Goal: Information Seeking & Learning: Check status

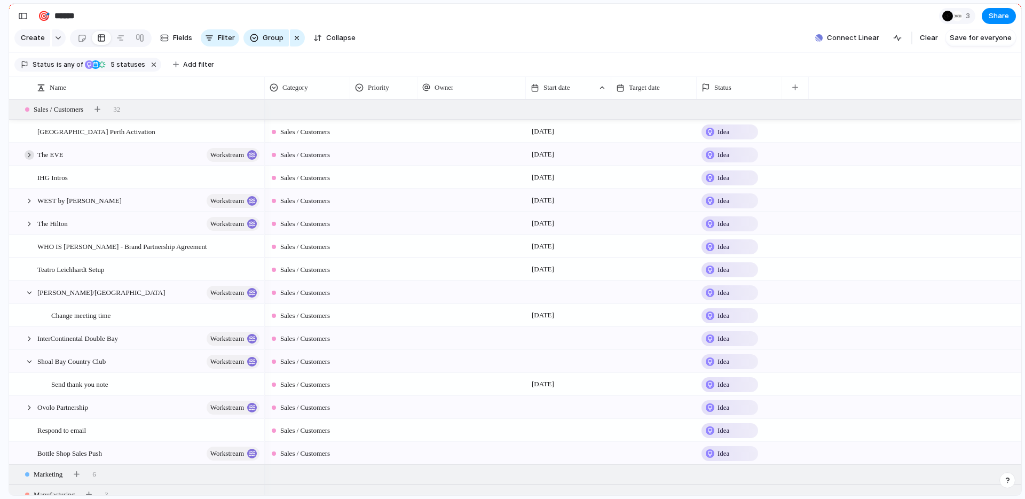
click at [31, 157] on div at bounding box center [30, 155] width 10 height 10
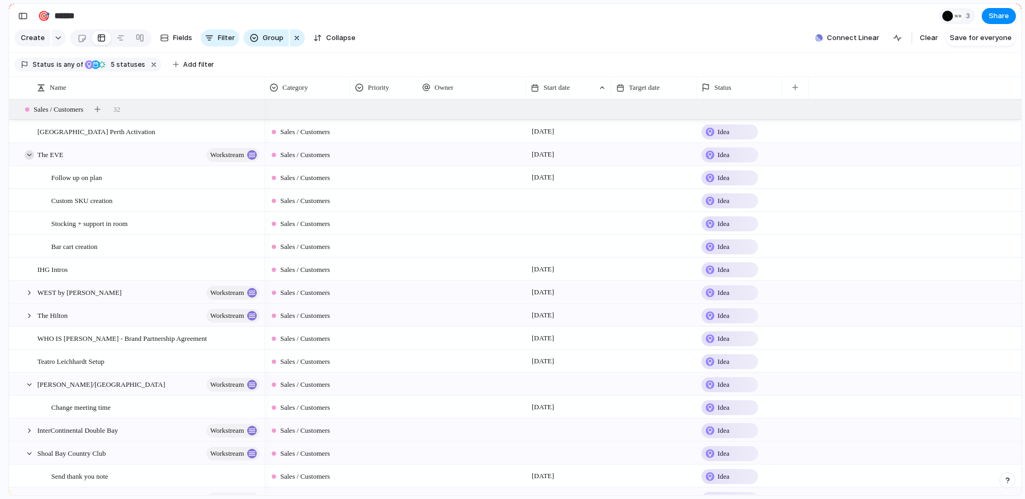
click at [31, 157] on div at bounding box center [30, 155] width 10 height 10
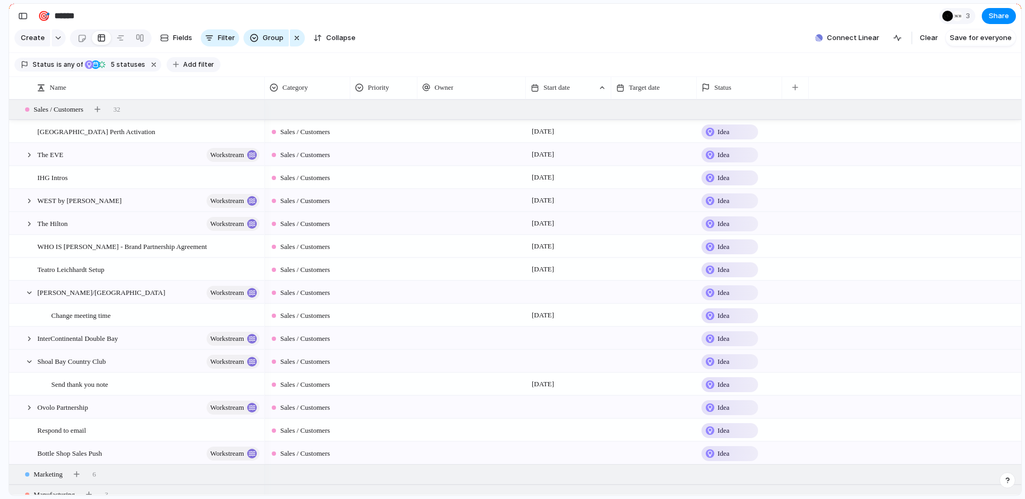
click at [183, 64] on span "Add filter" at bounding box center [198, 65] width 31 height 10
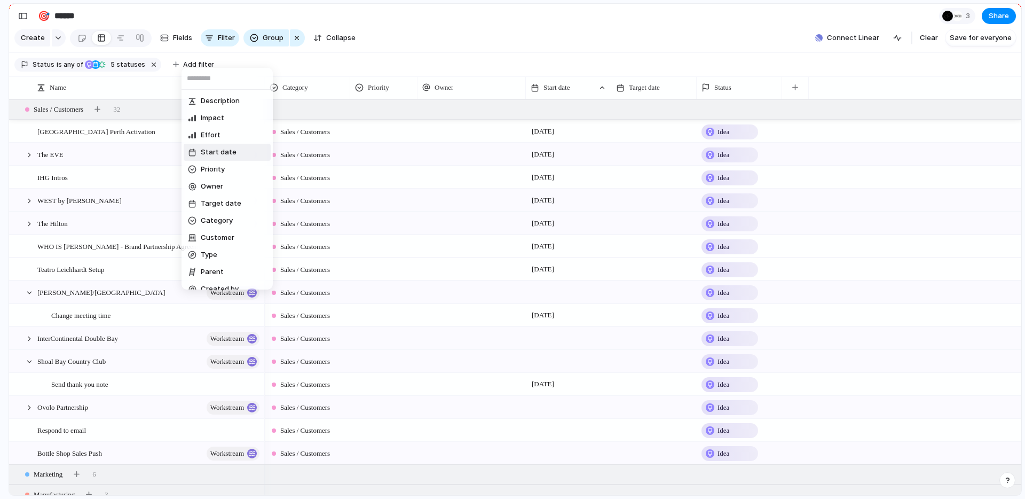
click at [215, 151] on span "Start date" at bounding box center [219, 152] width 36 height 11
click at [212, 175] on li "range" at bounding box center [227, 169] width 87 height 17
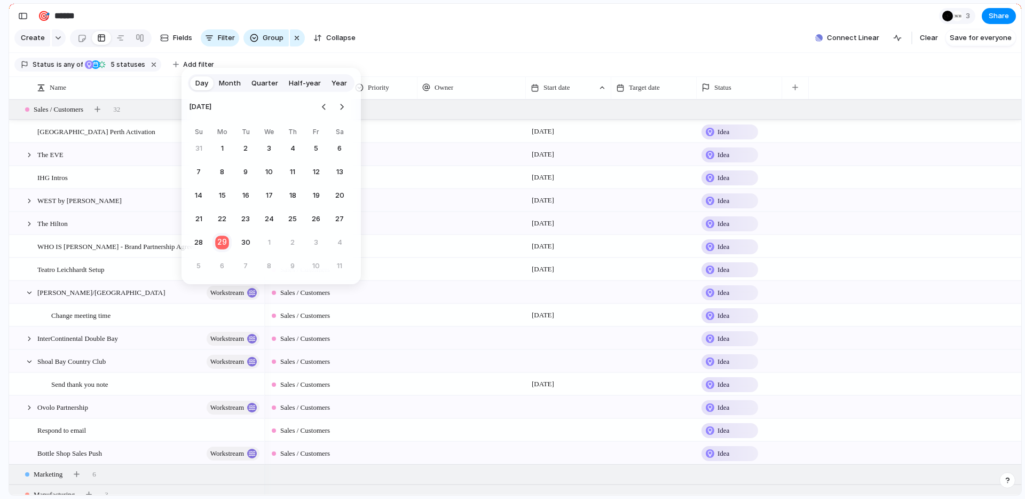
click at [226, 245] on button "29" at bounding box center [222, 242] width 21 height 21
click at [296, 242] on button "2" at bounding box center [292, 242] width 19 height 19
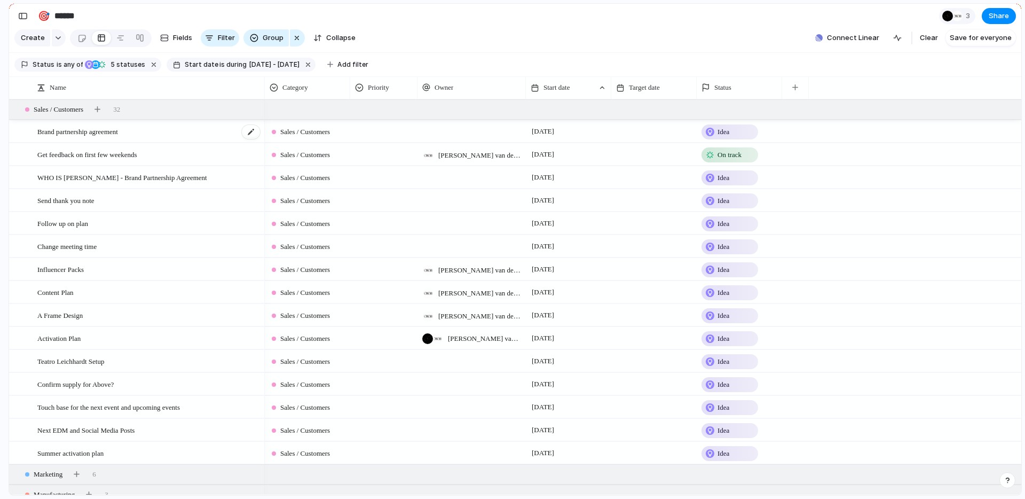
click at [118, 133] on span "Brand partnership agreement" at bounding box center [77, 131] width 81 height 12
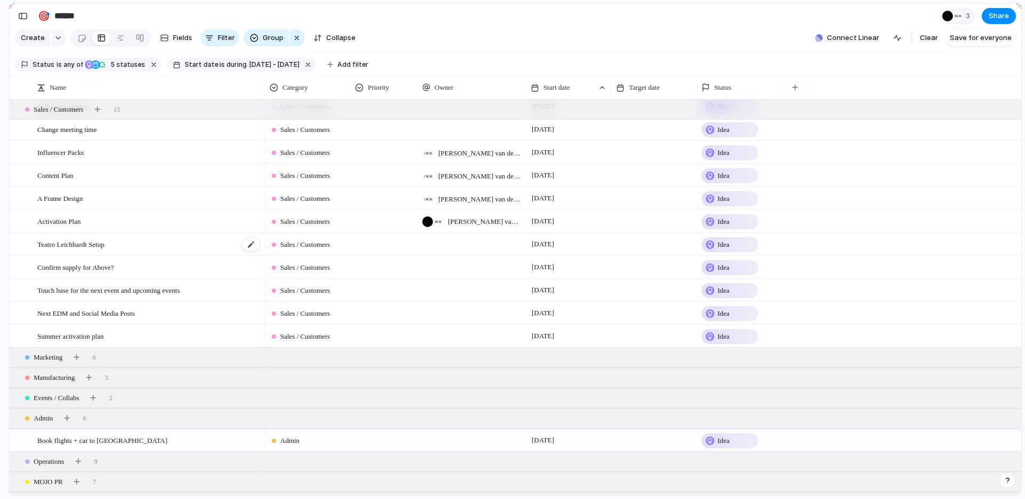
scroll to position [135, 0]
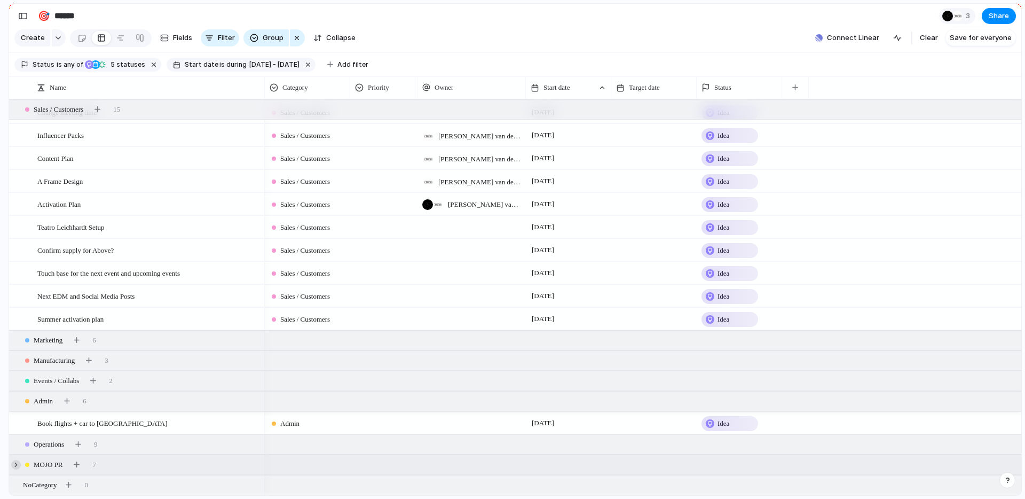
click at [16, 464] on div at bounding box center [16, 465] width 10 height 10
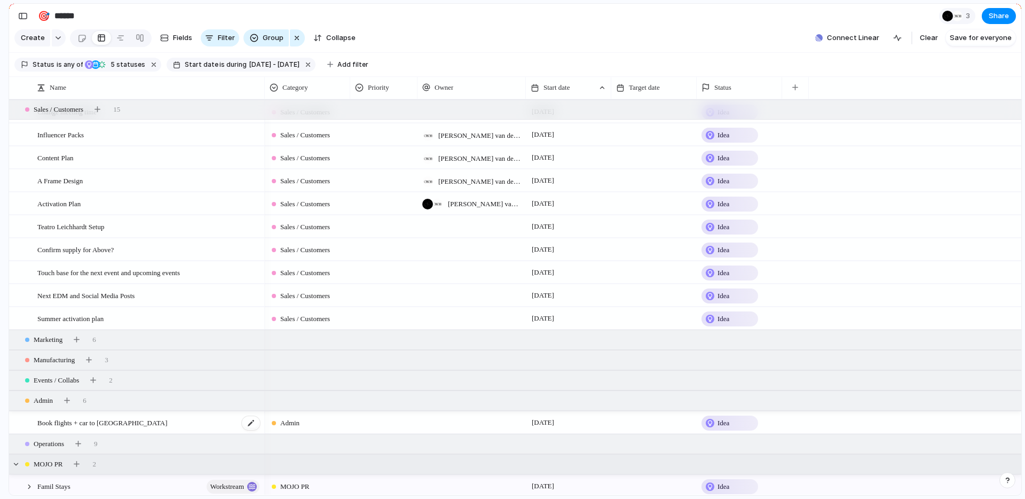
scroll to position [157, 0]
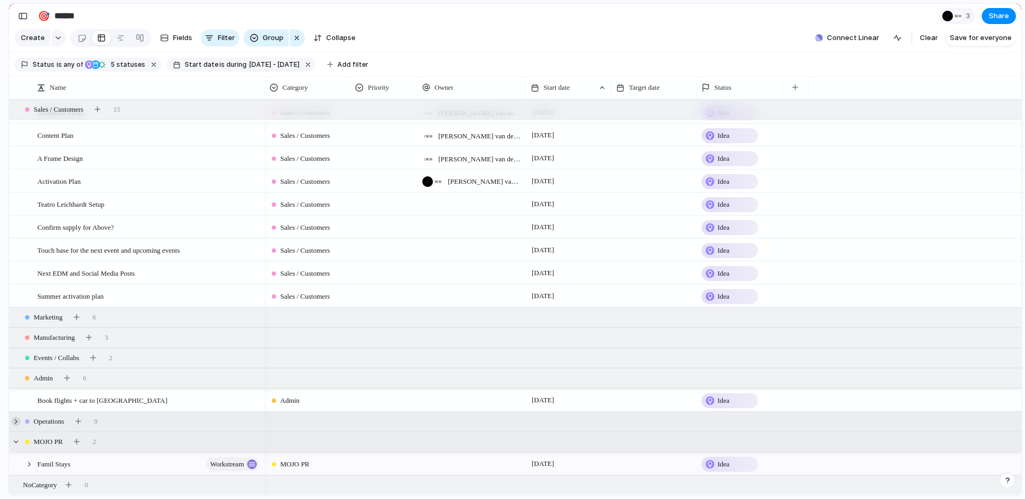
click at [15, 421] on div at bounding box center [16, 421] width 10 height 10
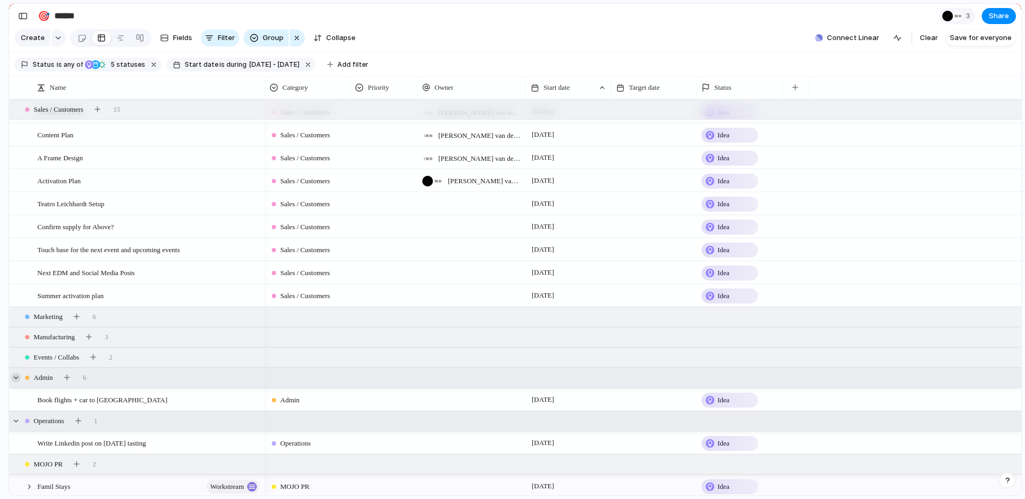
click at [19, 375] on div at bounding box center [16, 378] width 10 height 10
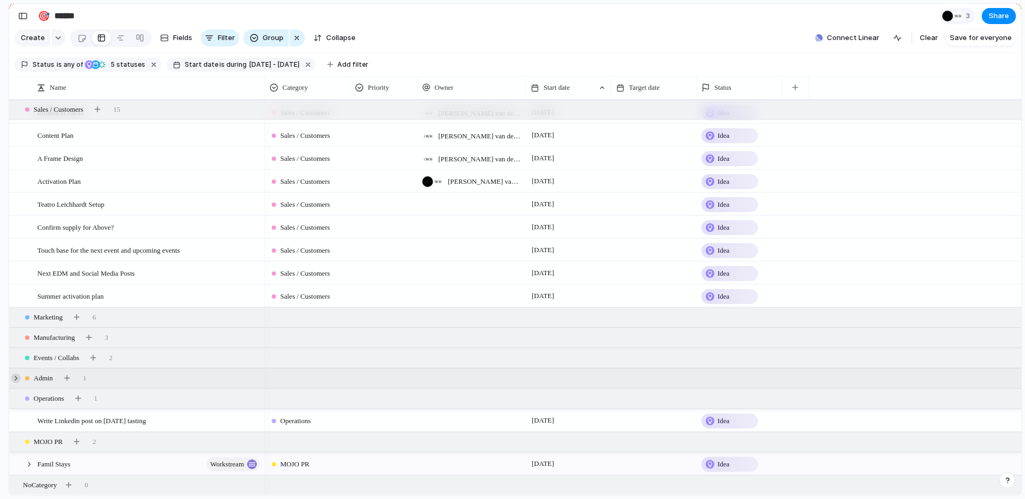
click at [14, 375] on div at bounding box center [16, 378] width 10 height 10
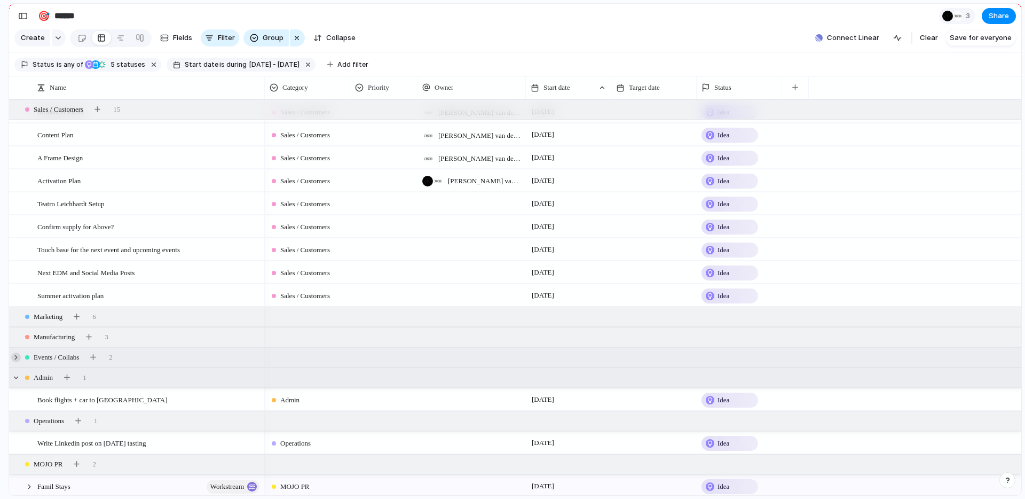
click at [14, 360] on div at bounding box center [16, 357] width 10 height 10
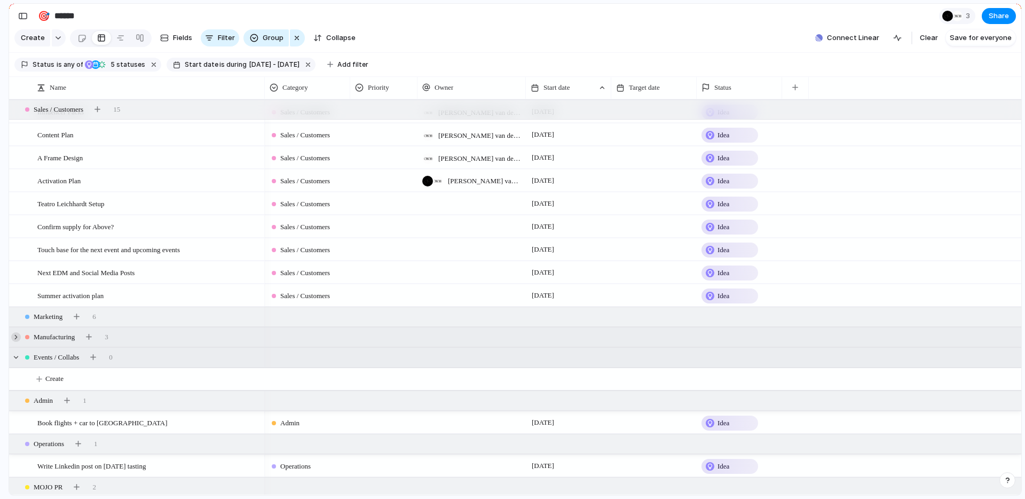
click at [15, 337] on div at bounding box center [16, 337] width 10 height 10
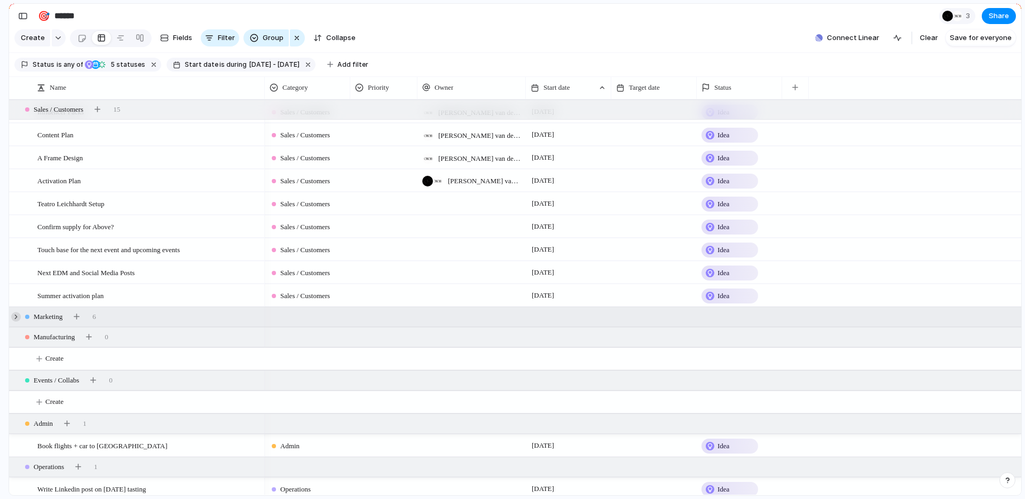
click at [15, 316] on div at bounding box center [16, 317] width 10 height 10
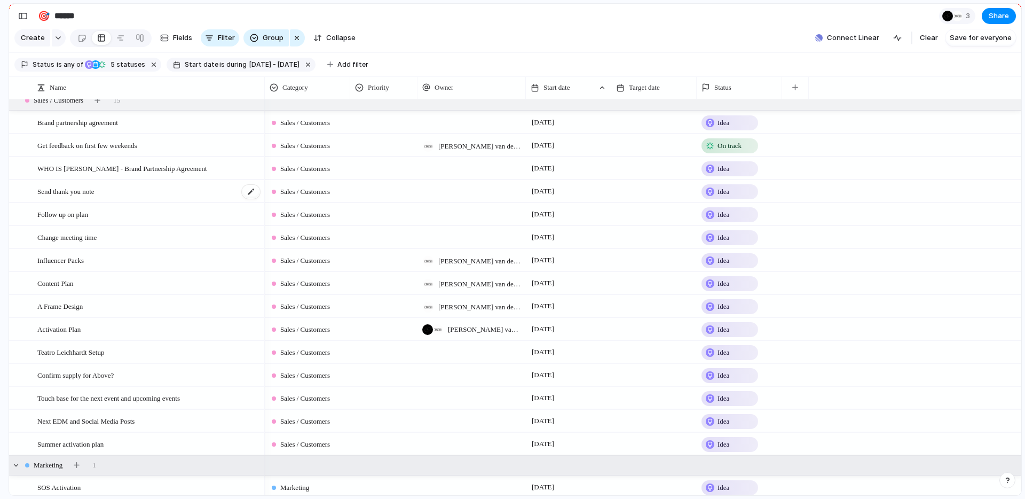
scroll to position [0, 0]
